Goal: Task Accomplishment & Management: Manage account settings

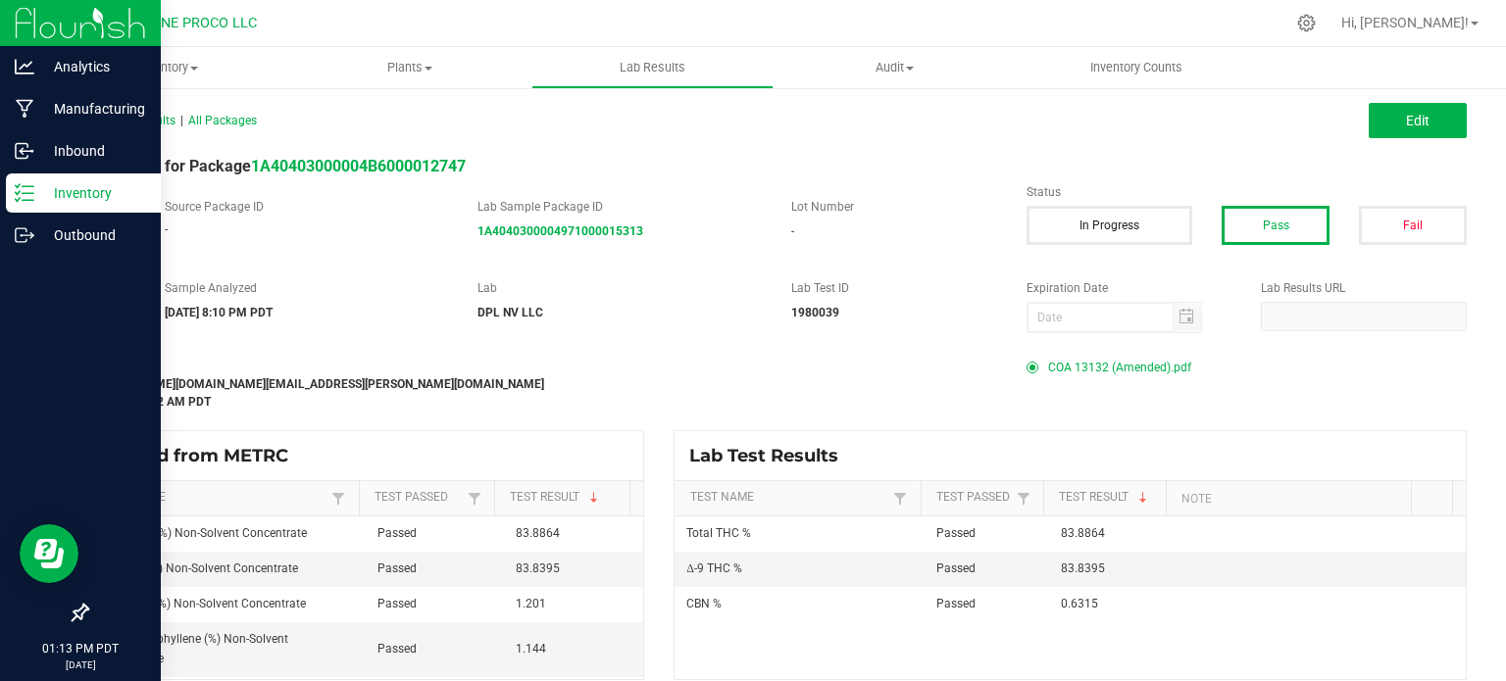
click at [51, 197] on p "Inventory" at bounding box center [93, 193] width 118 height 24
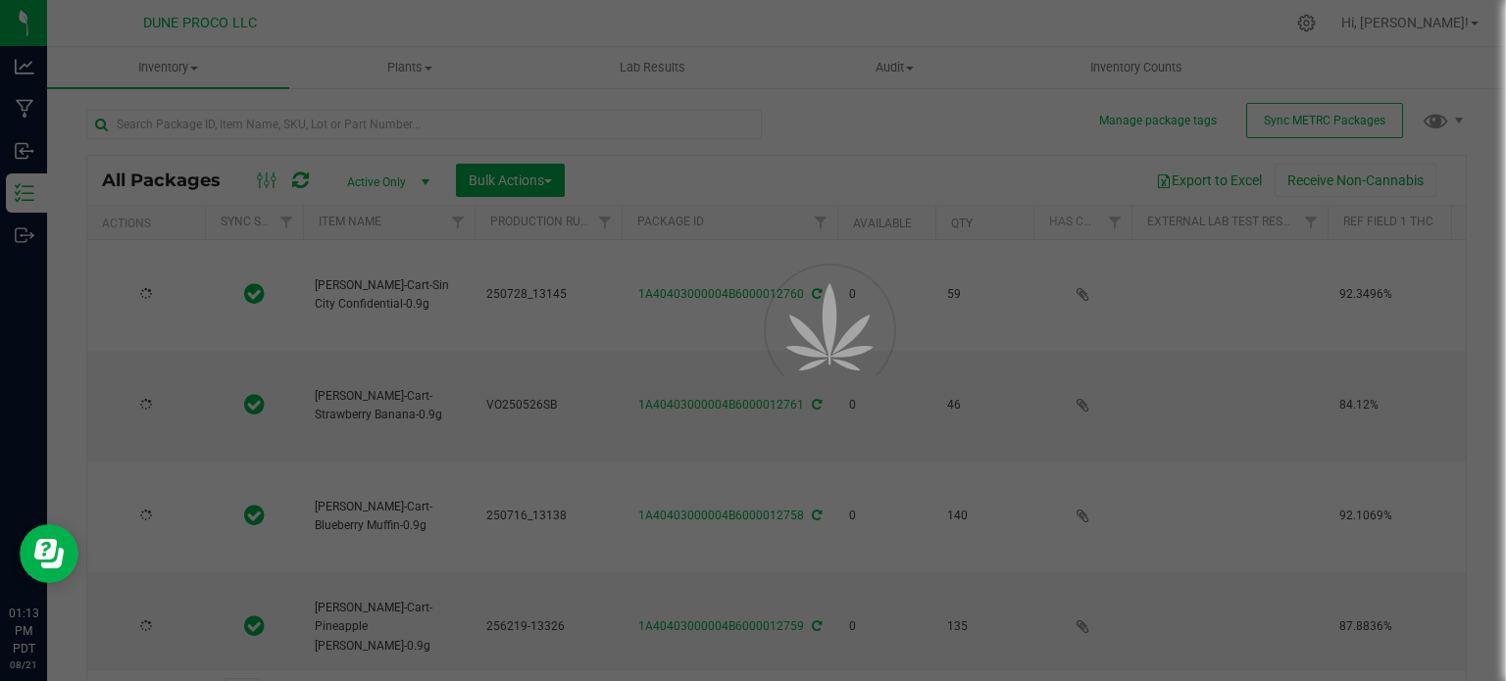
type input "[DATE]"
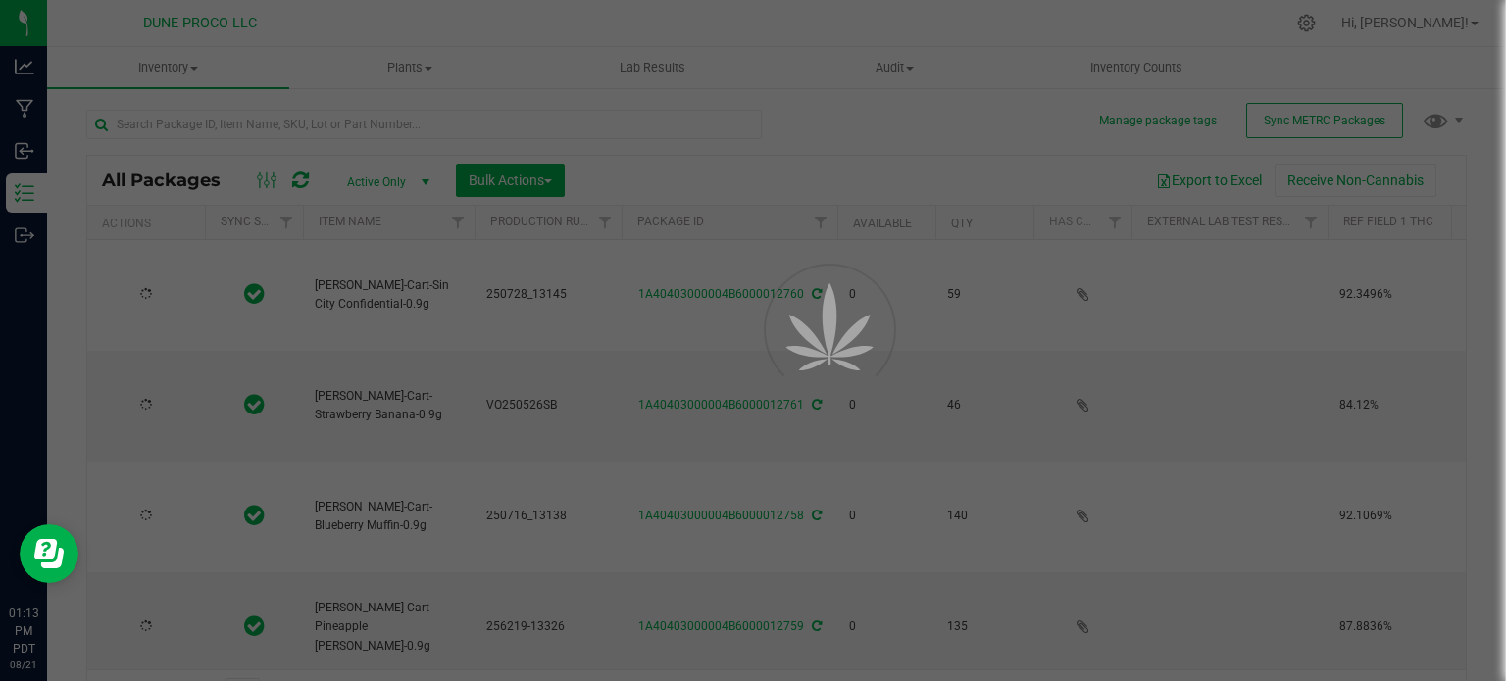
type input "[DATE]"
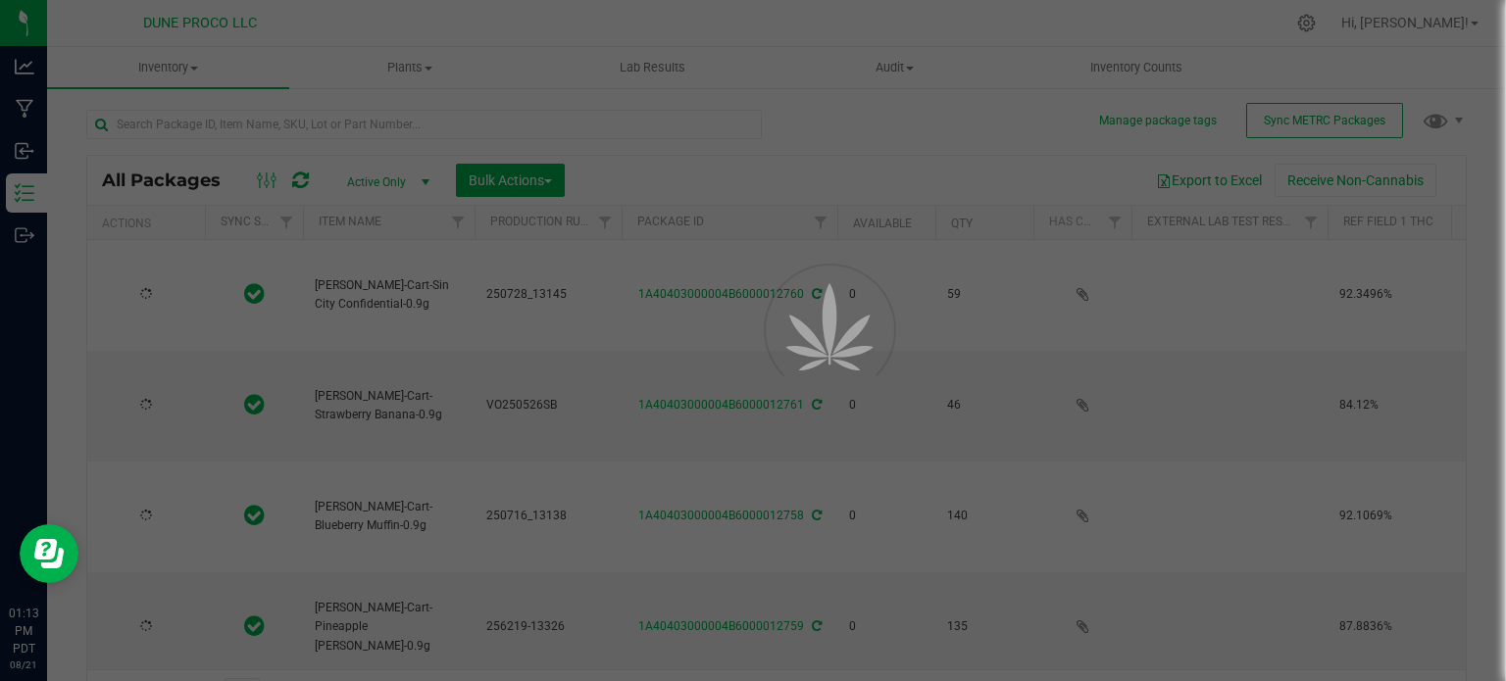
type input "[DATE]"
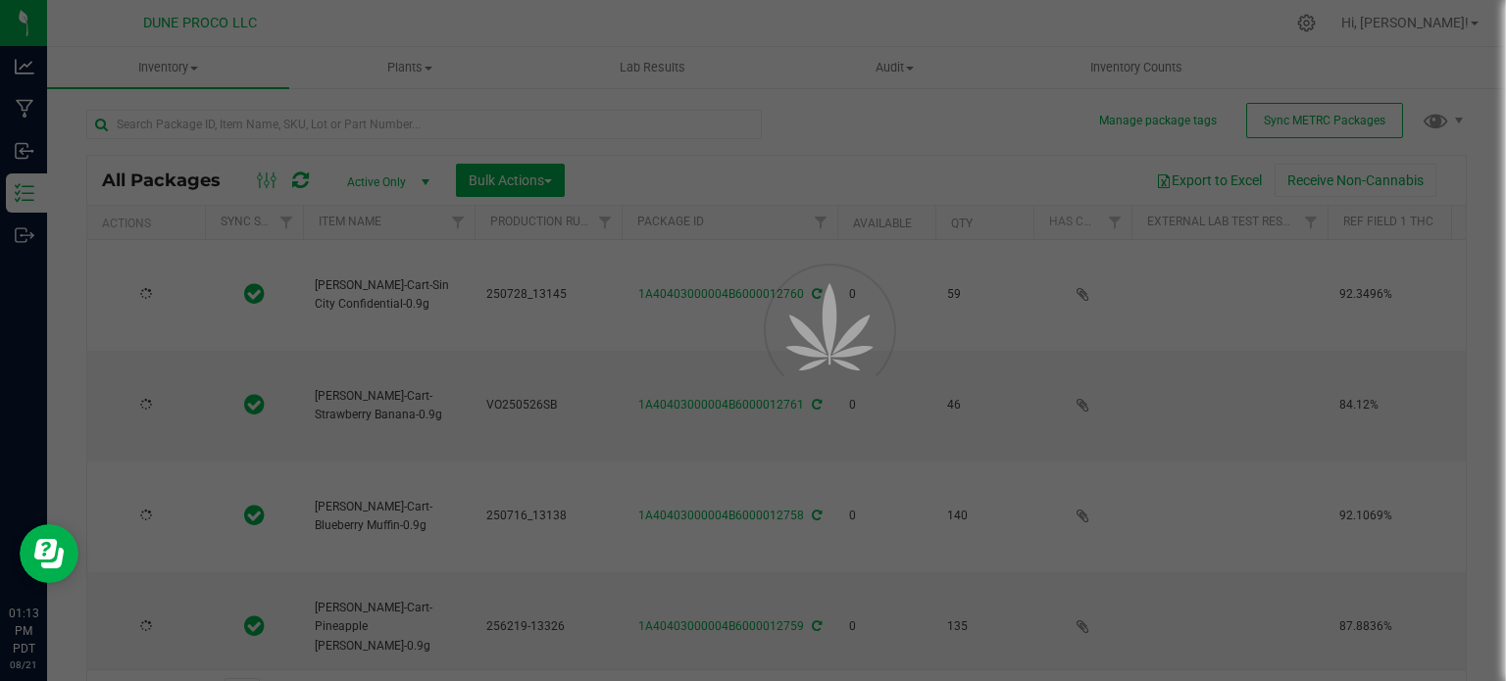
type input "[DATE]"
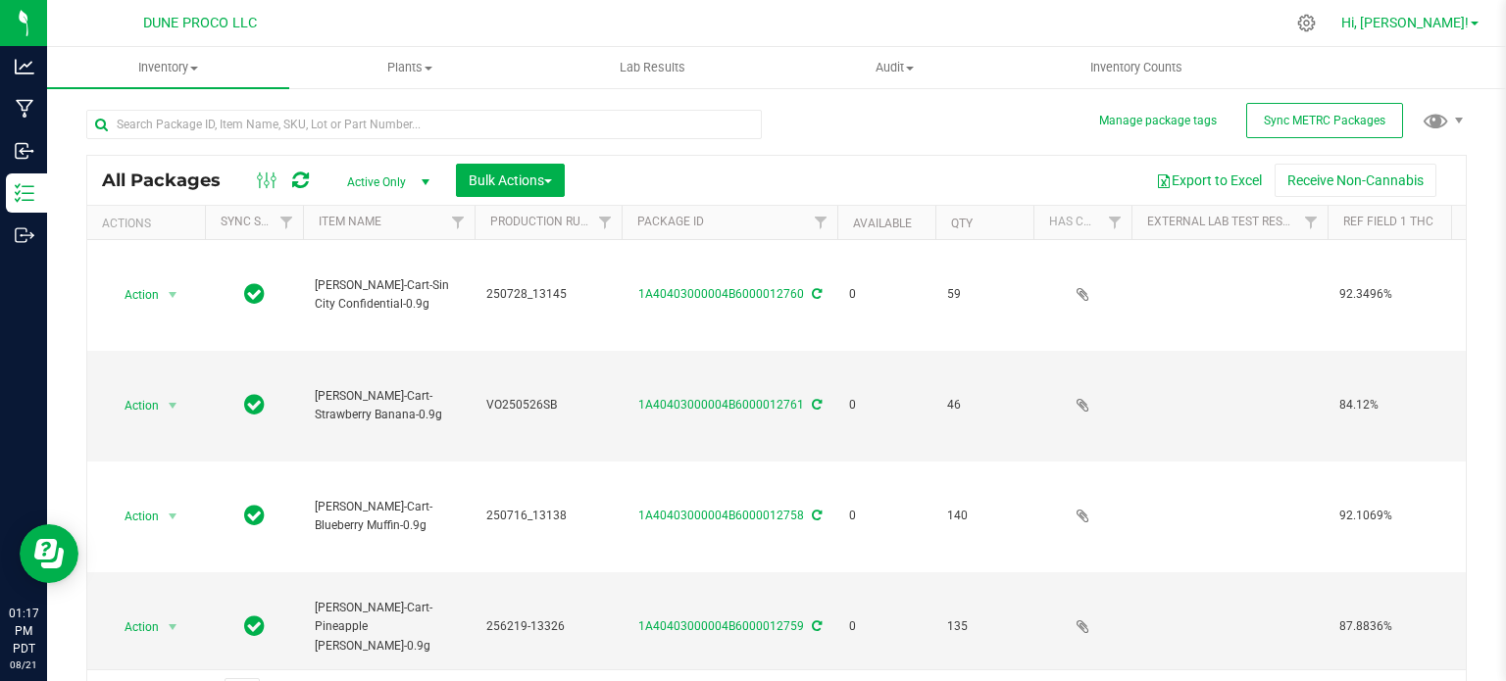
click at [1464, 15] on span "Hi, [PERSON_NAME]!" at bounding box center [1404, 23] width 127 height 16
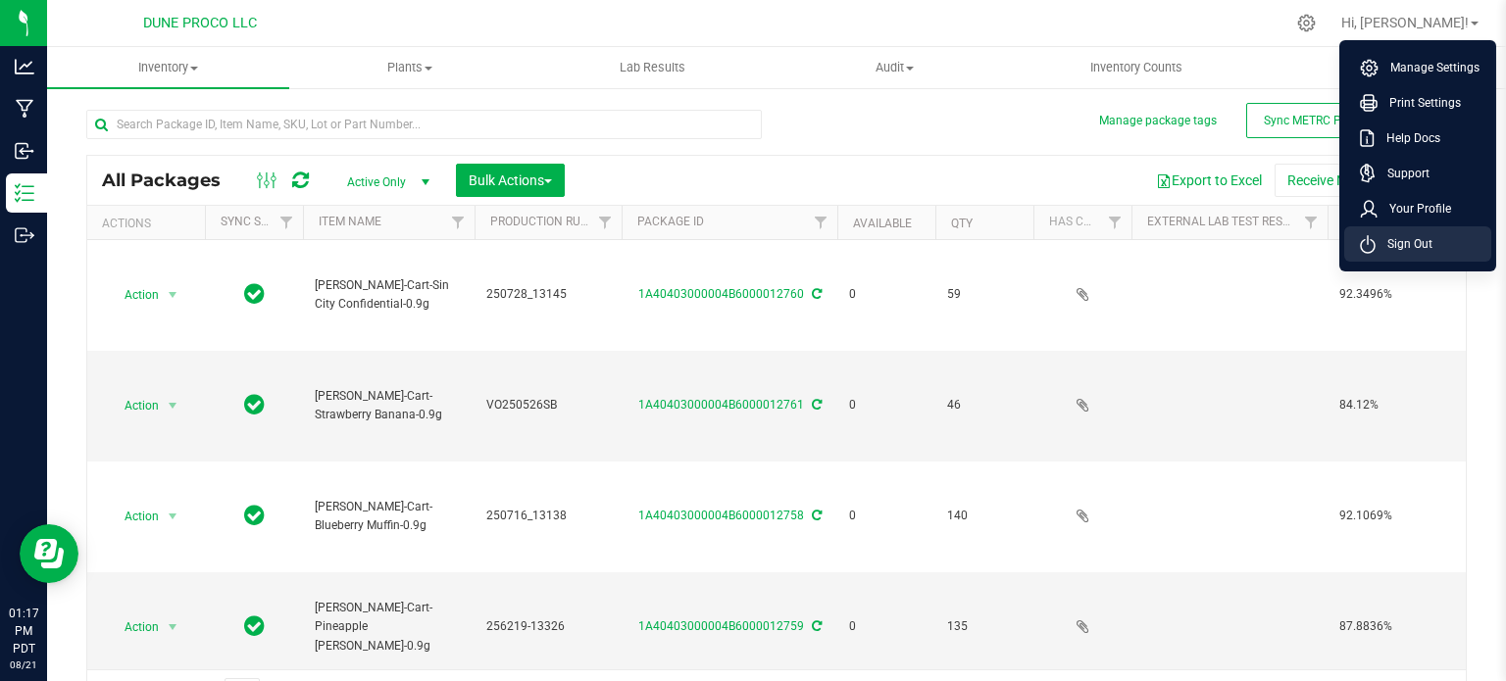
click at [1389, 246] on span "Sign Out" at bounding box center [1404, 244] width 57 height 20
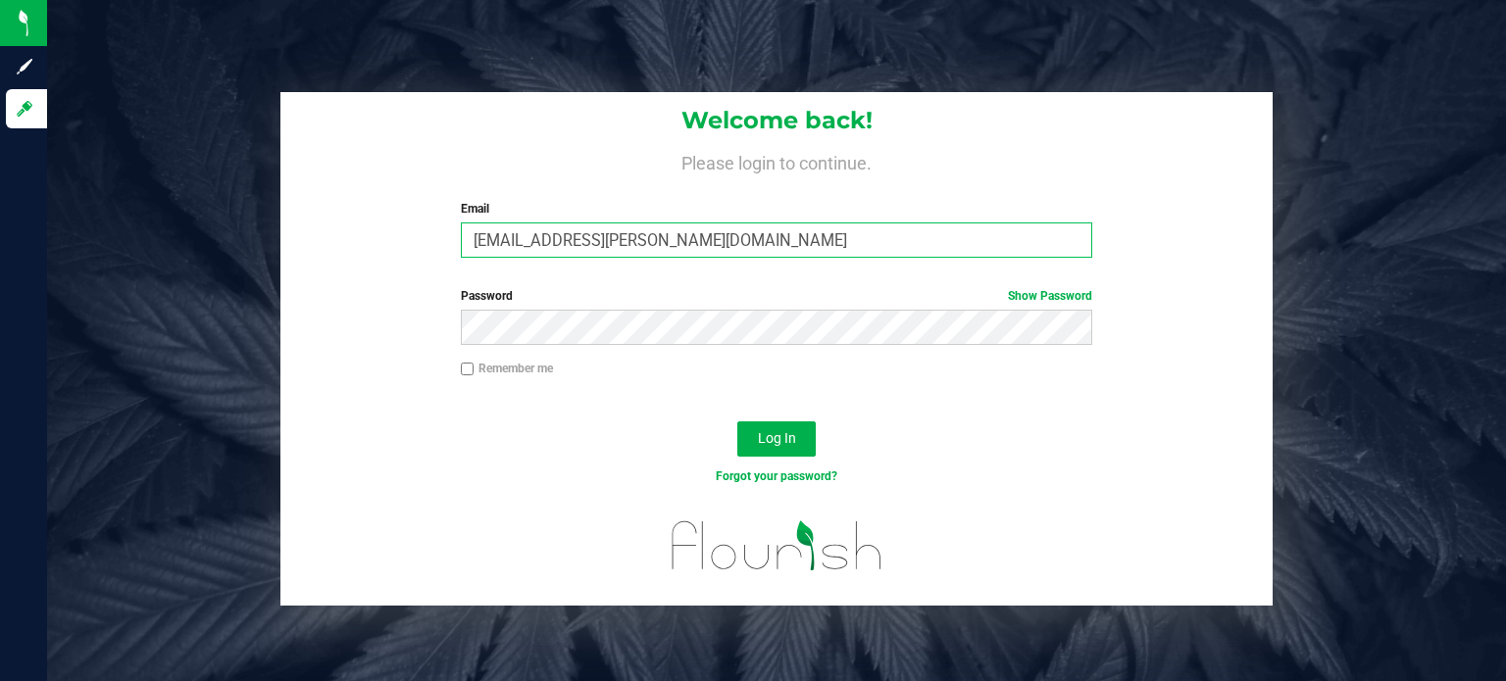
click at [685, 242] on input "[EMAIL_ADDRESS][PERSON_NAME][DOMAIN_NAME]" at bounding box center [777, 240] width 632 height 35
type input "[EMAIL_ADDRESS][DOMAIN_NAME]"
click at [757, 417] on div "Log In" at bounding box center [776, 446] width 992 height 66
click at [765, 431] on span "Log In" at bounding box center [777, 438] width 38 height 16
